Goal: Book appointment/travel/reservation

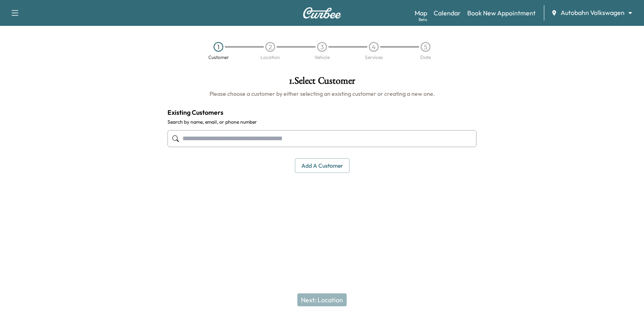
click at [593, 15] on body "Support Log Out Map Beta Calendar Book New Appointment Autobahn Volkswagen ****…" at bounding box center [322, 158] width 644 height 316
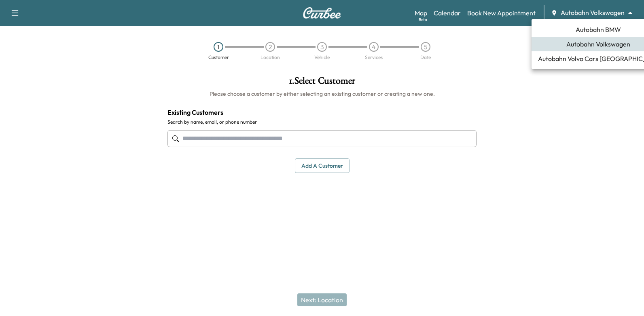
click at [576, 32] on span "Autobahn BMW" at bounding box center [597, 30] width 45 height 10
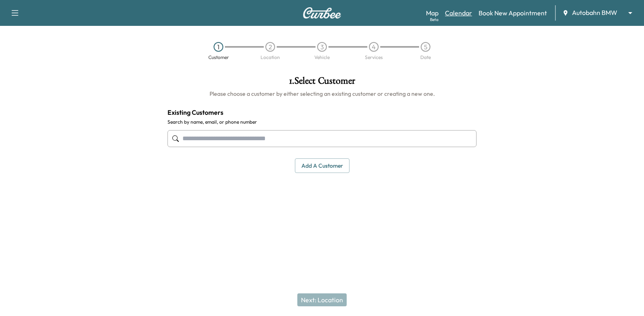
click at [457, 11] on link "Calendar" at bounding box center [458, 13] width 27 height 10
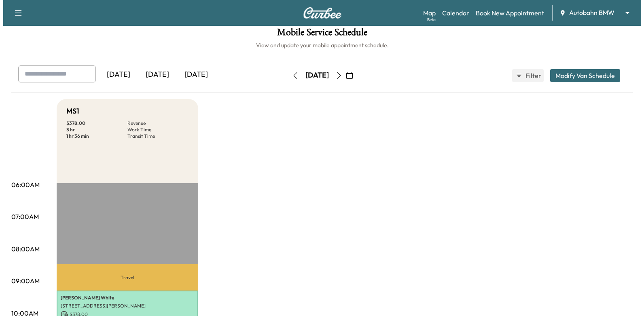
scroll to position [243, 0]
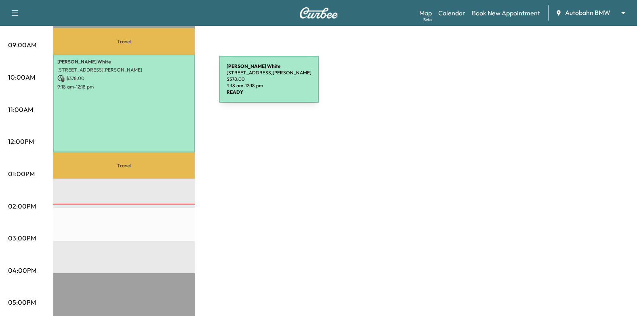
click at [159, 84] on p "9:18 am - 12:18 pm" at bounding box center [123, 87] width 133 height 6
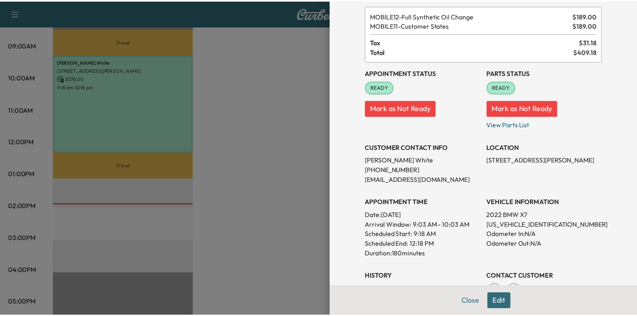
scroll to position [0, 0]
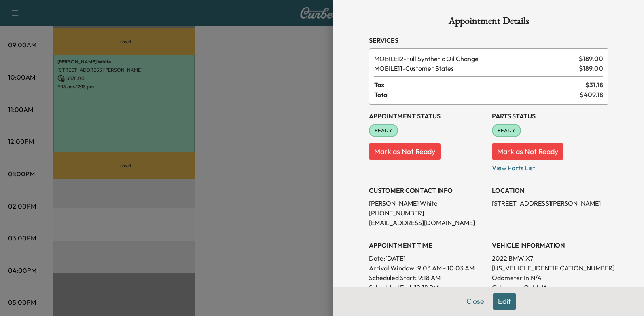
click at [278, 100] on div at bounding box center [322, 158] width 644 height 316
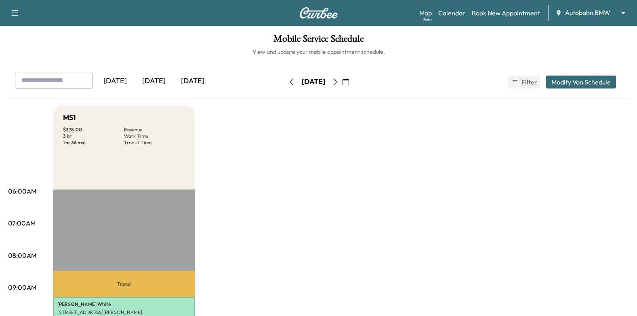
click at [587, 12] on body "Support Log Out Map Beta Calendar Book New Appointment Autobahn BMW ******** ​ …" at bounding box center [318, 158] width 637 height 316
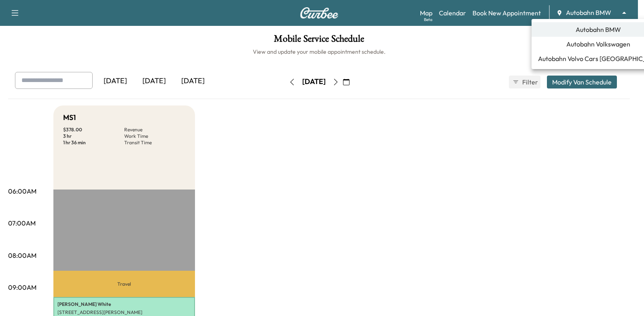
click at [574, 42] on span "Autobahn Volkswagen" at bounding box center [598, 44] width 64 height 10
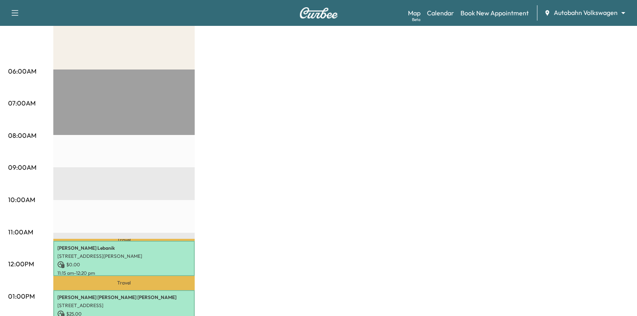
scroll to position [40, 0]
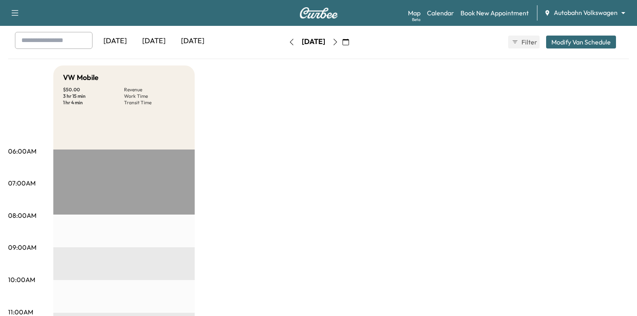
click at [339, 40] on icon "button" at bounding box center [335, 42] width 6 height 6
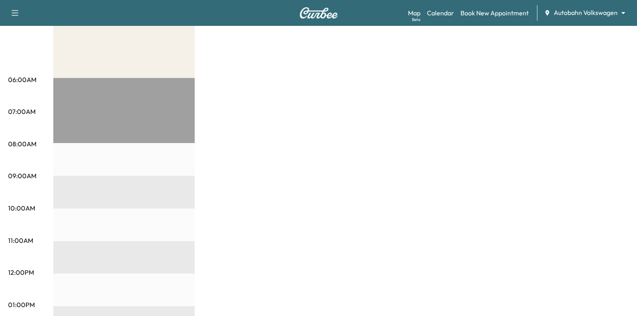
scroll to position [40, 0]
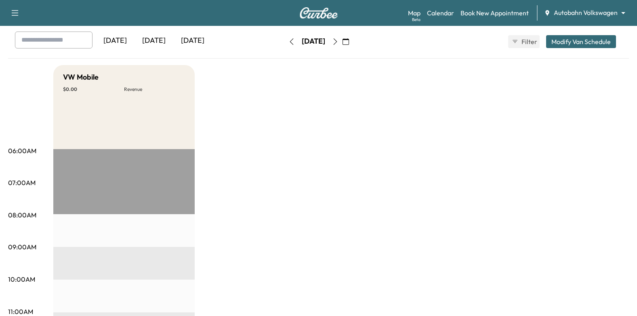
click at [342, 47] on button "button" at bounding box center [336, 41] width 14 height 13
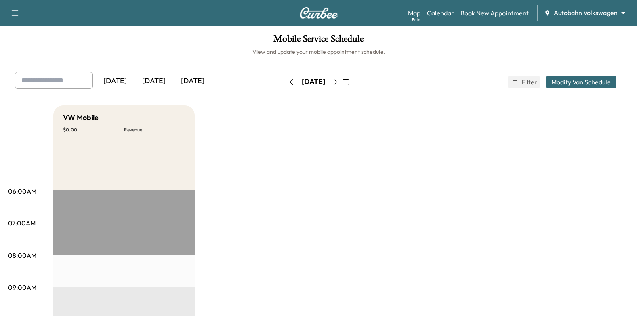
click at [349, 84] on icon "button" at bounding box center [346, 82] width 6 height 6
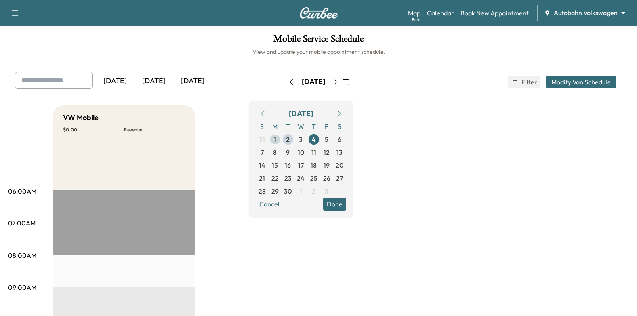
click at [282, 140] on span "1" at bounding box center [275, 139] width 13 height 13
click at [290, 141] on span "2" at bounding box center [288, 140] width 4 height 10
click at [353, 211] on div "[DATE] S M T W T F S 31 1 2 3 4 5 6 7 8 9 10 11 12 13 14 15 16 17 18 19 20 21 2…" at bounding box center [300, 159] width 103 height 116
click at [346, 206] on button "Done" at bounding box center [334, 204] width 23 height 13
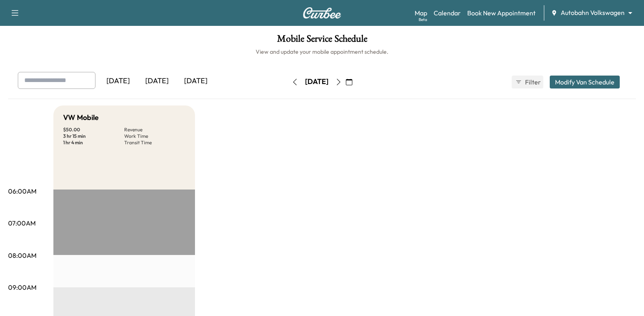
click at [578, 12] on body "Support Log Out Map Beta Calendar Book New Appointment Autobahn Volkswagen ****…" at bounding box center [322, 158] width 644 height 316
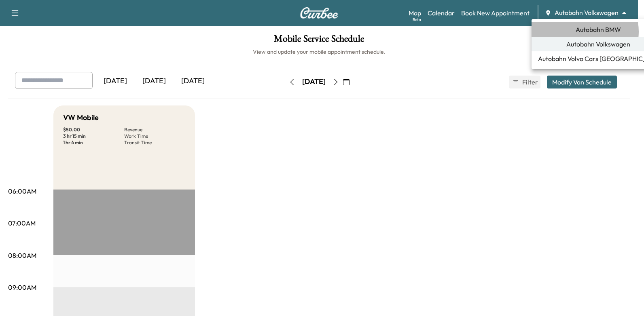
click at [581, 32] on span "Autobahn BMW" at bounding box center [597, 30] width 45 height 10
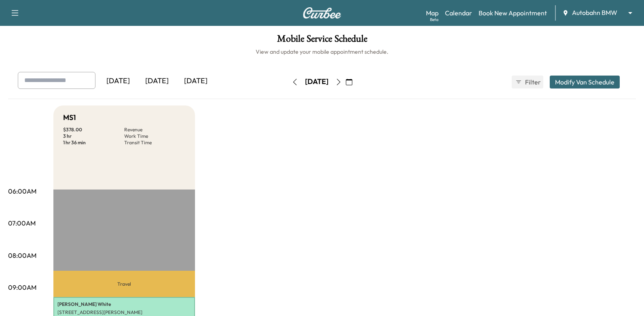
click at [565, 17] on body "Support Log Out Map Beta Calendar Book New Appointment Autobahn BMW ******** ​ …" at bounding box center [322, 158] width 644 height 316
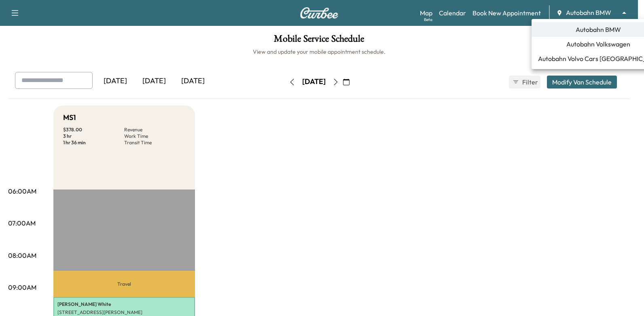
click at [576, 42] on span "Autobahn Volkswagen" at bounding box center [598, 44] width 64 height 10
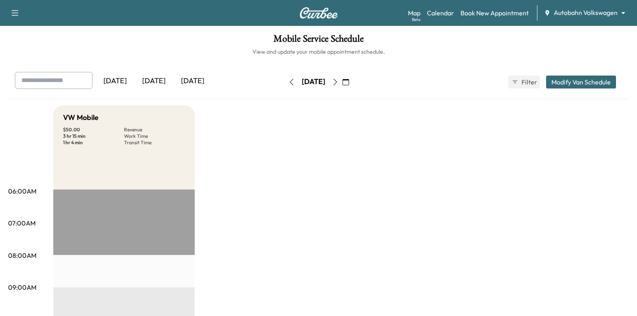
click at [349, 82] on icon "button" at bounding box center [346, 82] width 6 height 6
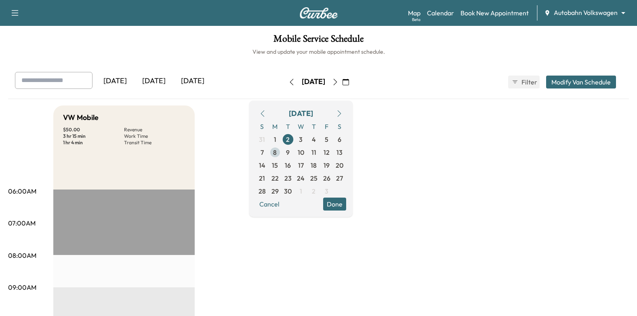
click at [277, 154] on span "8" at bounding box center [275, 153] width 4 height 10
click at [346, 207] on button "Done" at bounding box center [334, 204] width 23 height 13
